Goal: Transaction & Acquisition: Purchase product/service

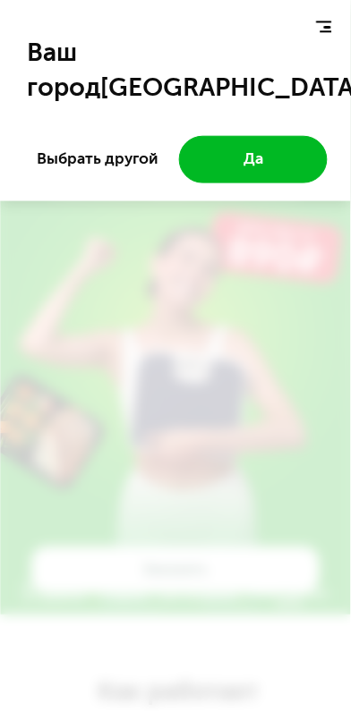
click at [104, 158] on button "Выбрать другой" at bounding box center [97, 159] width 148 height 46
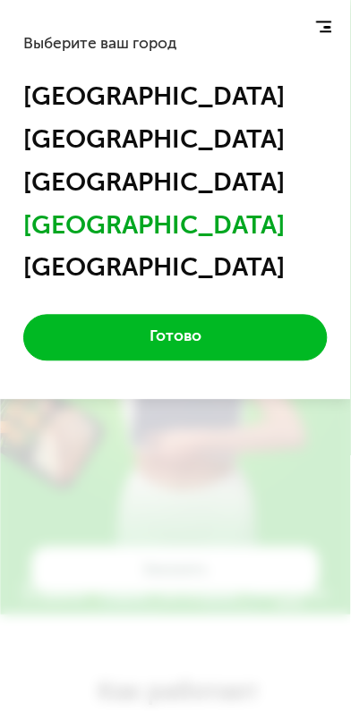
click at [105, 232] on div "[GEOGRAPHIC_DATA]" at bounding box center [175, 224] width 304 height 31
click at [258, 337] on button "Готово" at bounding box center [175, 338] width 304 height 46
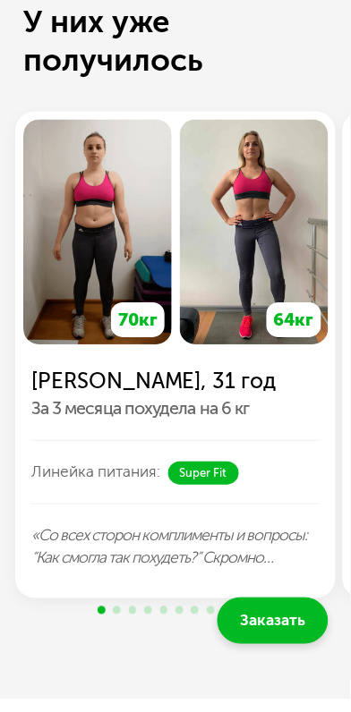
scroll to position [2110, 0]
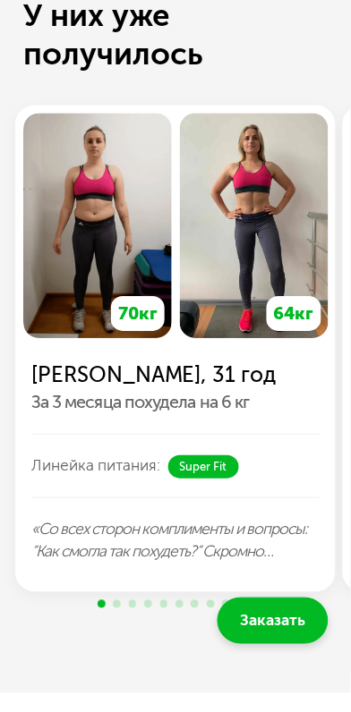
click at [284, 617] on span "Заказать" at bounding box center [272, 621] width 65 height 23
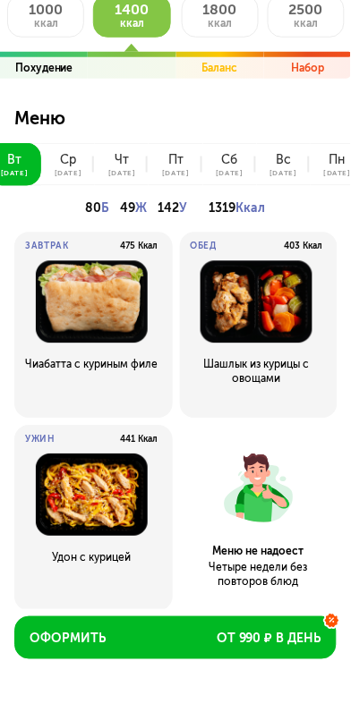
scroll to position [85, 0]
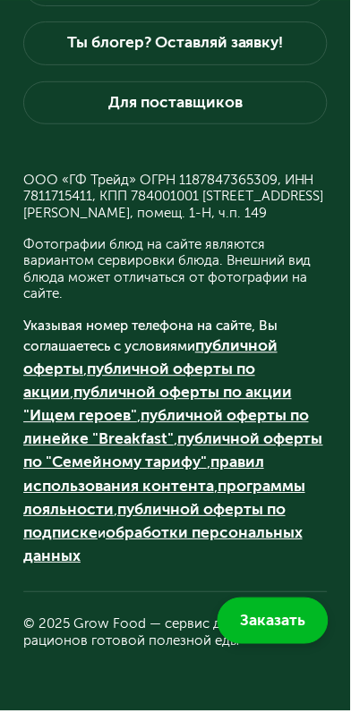
scroll to position [4952, 0]
